Goal: Task Accomplishment & Management: Use online tool/utility

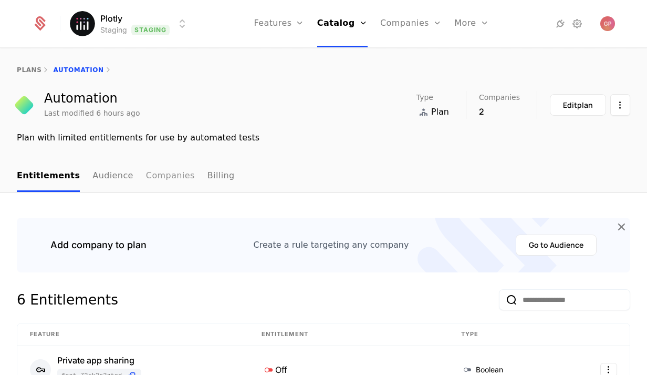
click at [159, 181] on link "Companies" at bounding box center [170, 176] width 49 height 31
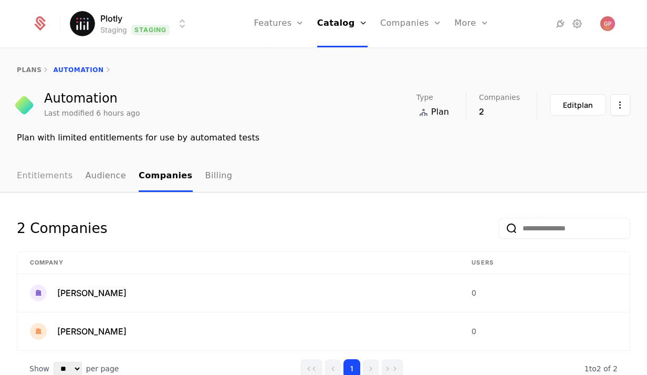
click at [25, 174] on link "Entitlements" at bounding box center [45, 176] width 56 height 31
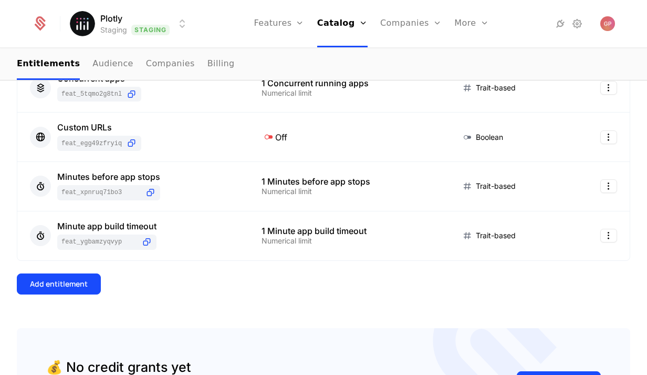
scroll to position [397, 0]
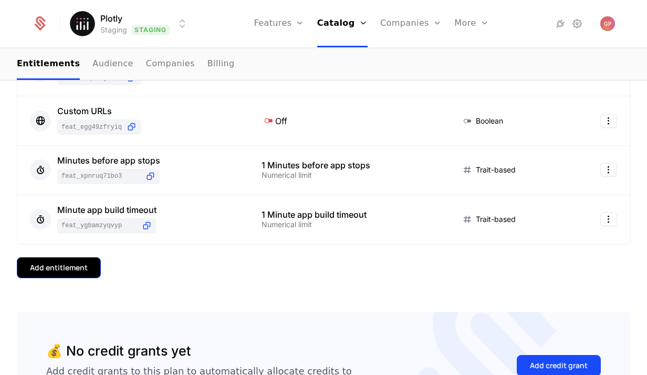
click at [94, 275] on button "Add entitlement" at bounding box center [59, 267] width 84 height 21
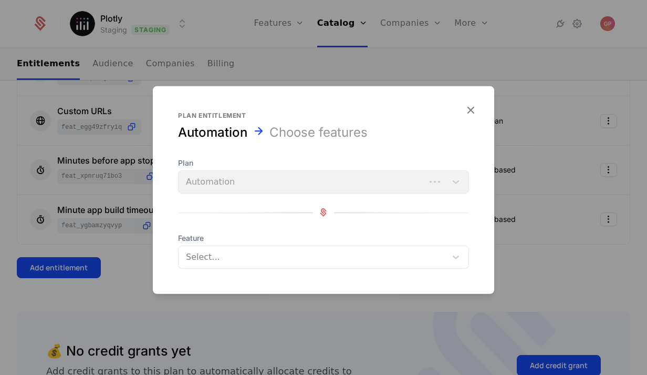
click at [300, 187] on div "Plan Automation" at bounding box center [323, 175] width 291 height 36
click at [322, 253] on div at bounding box center [313, 256] width 253 height 15
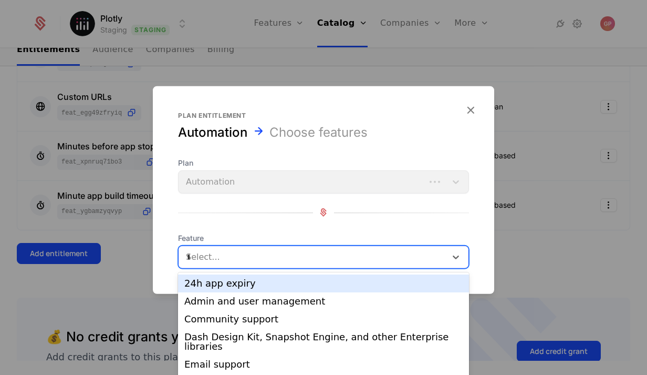
scroll to position [0, 0]
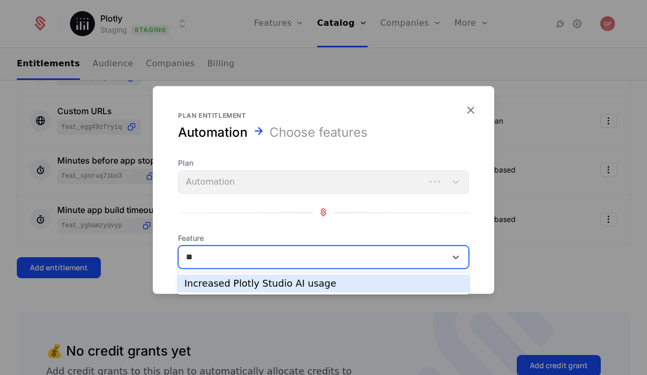
type input "*"
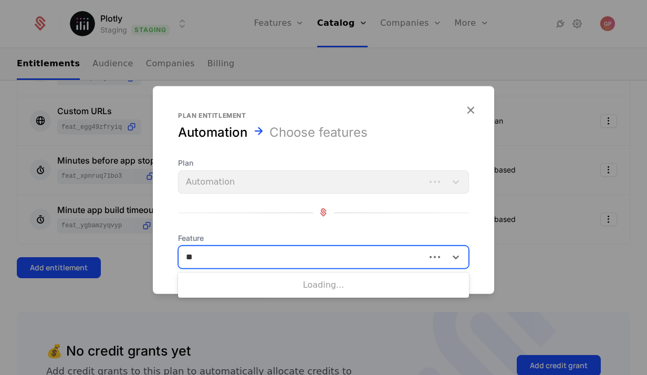
type input "*"
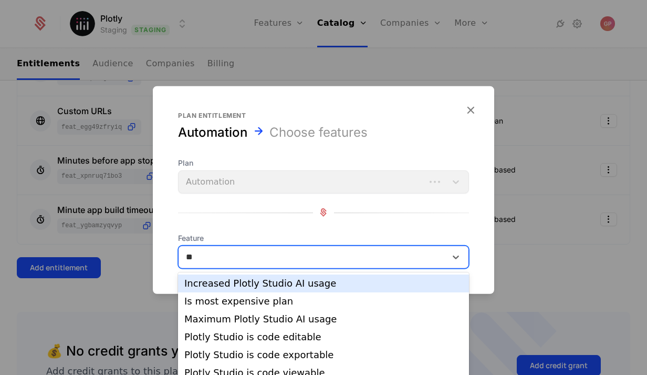
type input "*"
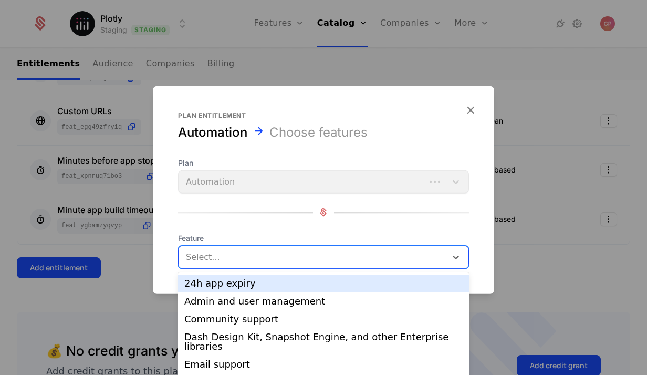
click at [575, 241] on div at bounding box center [323, 187] width 647 height 375
